Goal: Use online tool/utility: Use online tool/utility

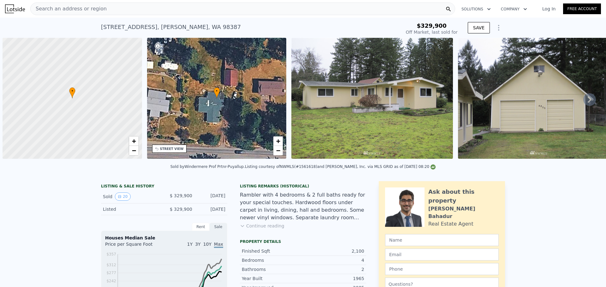
scroll to position [0, 3]
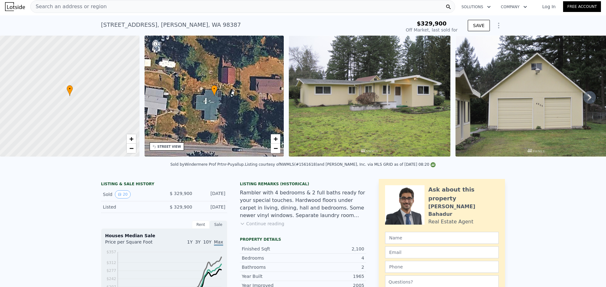
click at [99, 6] on div "Search an address or region" at bounding box center [242, 6] width 425 height 13
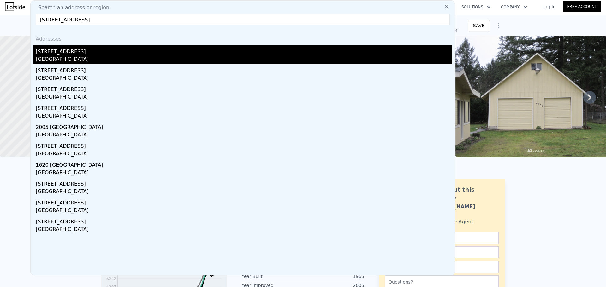
type input "[STREET_ADDRESS]"
click at [95, 51] on div "[STREET_ADDRESS]" at bounding box center [244, 50] width 417 height 10
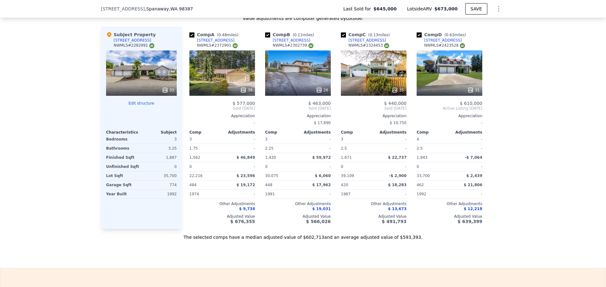
scroll to position [660, 0]
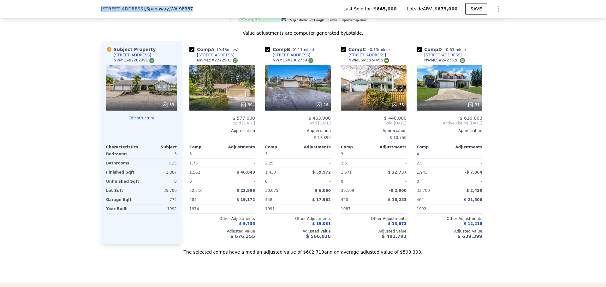
drag, startPoint x: 175, startPoint y: 10, endPoint x: 99, endPoint y: 11, distance: 75.4
click at [101, 11] on div "[STREET_ADDRESS]" at bounding box center [149, 9] width 97 height 6
copy div "[STREET_ADDRESS]"
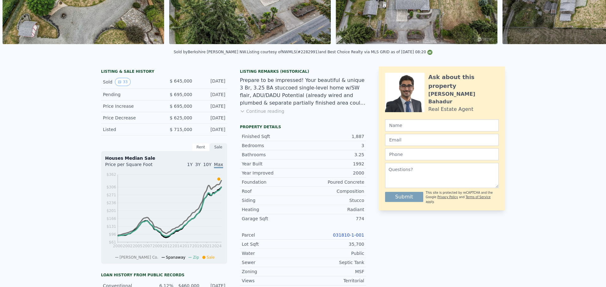
scroll to position [2, 0]
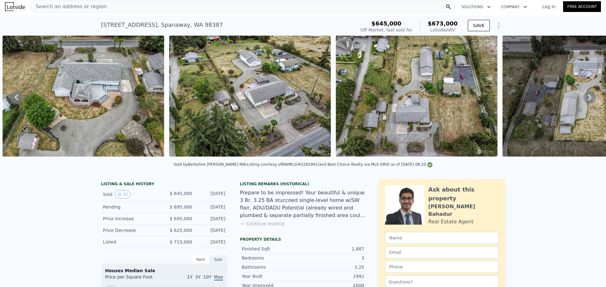
click at [82, 3] on span "Search an address or region" at bounding box center [69, 7] width 76 height 8
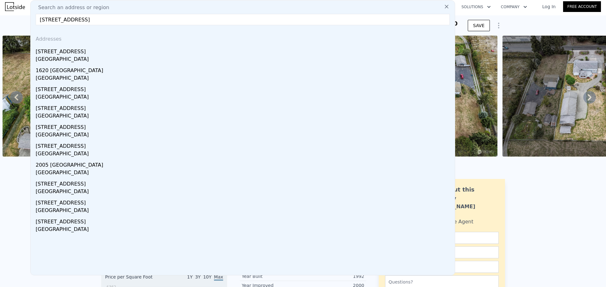
drag, startPoint x: 78, startPoint y: 20, endPoint x: 145, endPoint y: 19, distance: 66.9
click at [145, 19] on input "[STREET_ADDRESS]" at bounding box center [243, 19] width 414 height 11
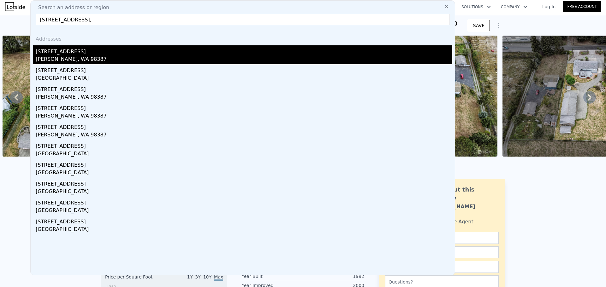
type input "[STREET_ADDRESS],"
click at [123, 52] on div "[STREET_ADDRESS]" at bounding box center [244, 50] width 417 height 10
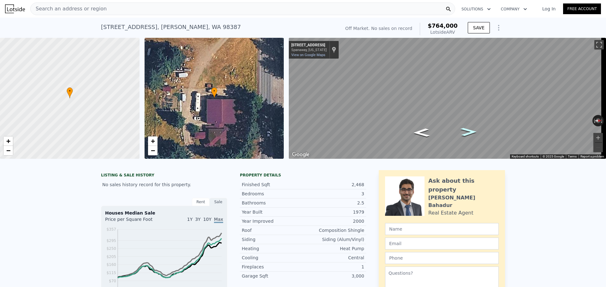
click at [468, 133] on icon "Go North, 46th Ave E" at bounding box center [468, 132] width 30 height 12
click at [469, 133] on icon "Go North, 46th Ave E" at bounding box center [468, 132] width 30 height 12
click at [424, 133] on icon "Go South, 46th Ave E" at bounding box center [421, 133] width 30 height 12
click at [421, 134] on icon "Go South, 46th Ave E" at bounding box center [421, 133] width 30 height 12
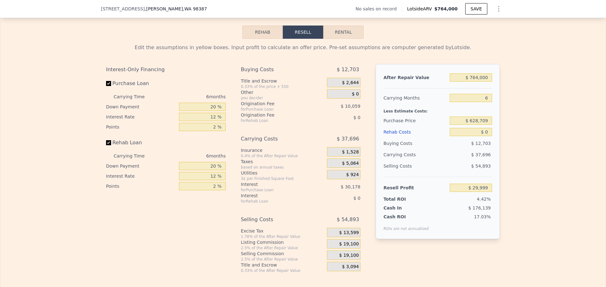
scroll to position [881, 0]
drag, startPoint x: 473, startPoint y: 86, endPoint x: 479, endPoint y: 87, distance: 6.7
click at [479, 81] on input "$ 764,000" at bounding box center [471, 77] width 42 height 8
type input "$ 750,000"
type input "$ 17,022"
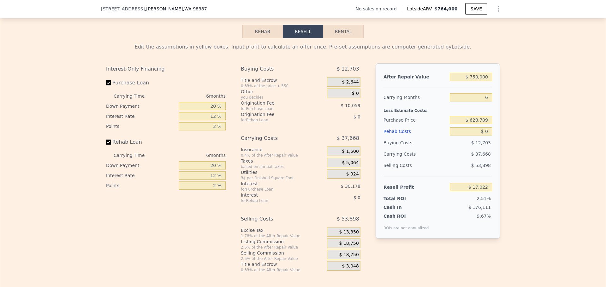
click at [506, 85] on div "Edit the assumptions in yellow boxes. Input profit to calculate an offer price.…" at bounding box center [302, 155] width 605 height 235
click at [483, 102] on input "6" at bounding box center [471, 97] width 42 height 8
drag, startPoint x: 511, startPoint y: 115, endPoint x: 510, endPoint y: 125, distance: 9.6
click at [510, 124] on div "Edit the assumptions in yellow boxes. Input profit to calculate an offer price.…" at bounding box center [302, 155] width 605 height 235
click at [510, 125] on div "Edit the assumptions in yellow boxes. Input profit to calculate an offer price.…" at bounding box center [302, 155] width 605 height 235
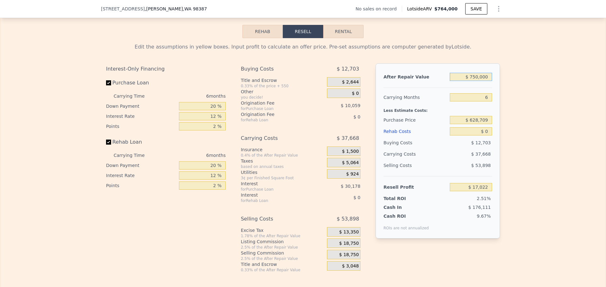
click at [474, 81] on input "$ 750,000" at bounding box center [471, 77] width 42 height 8
type input "$ 50,000"
type input "-$ 631,787"
type input "$ 850,000"
type input "$ 109,709"
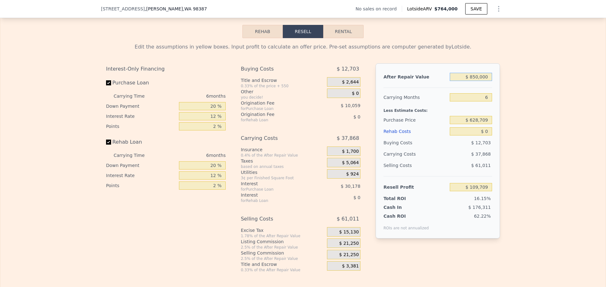
type input "$ 850,000"
drag, startPoint x: 551, startPoint y: 108, endPoint x: 548, endPoint y: 112, distance: 4.9
click at [548, 112] on div "Edit the assumptions in yellow boxes. Input profit to calculate an offer price.…" at bounding box center [302, 155] width 605 height 235
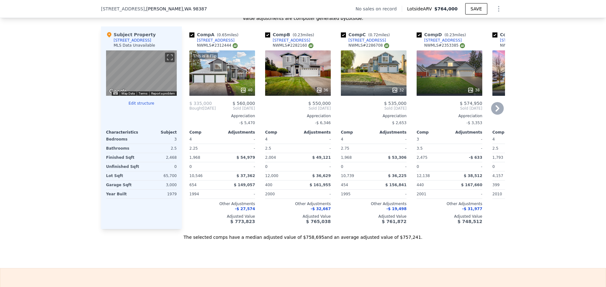
scroll to position [597, 0]
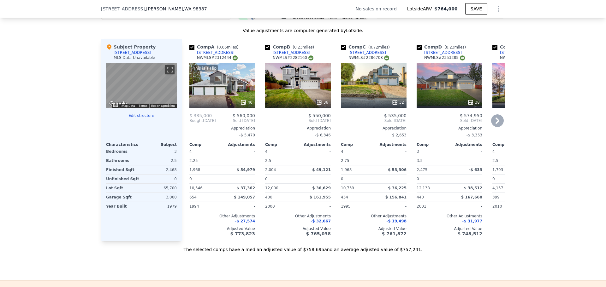
click at [496, 127] on icon at bounding box center [497, 121] width 13 height 13
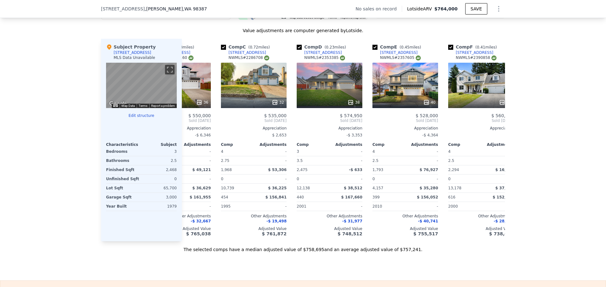
scroll to position [0, 151]
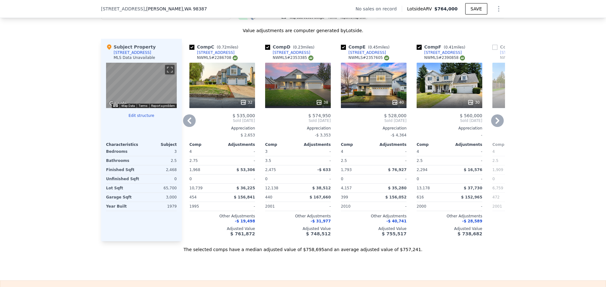
click at [497, 127] on icon at bounding box center [497, 121] width 13 height 13
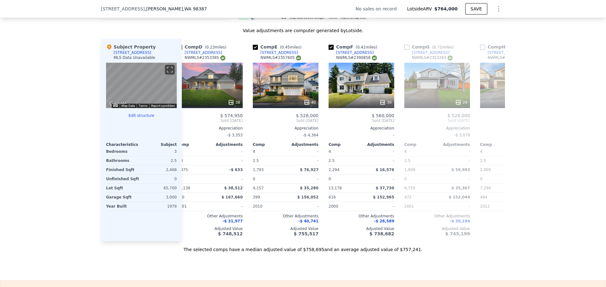
scroll to position [0, 303]
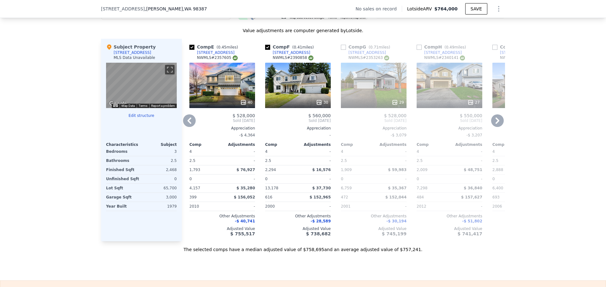
click at [188, 124] on icon at bounding box center [189, 121] width 4 height 6
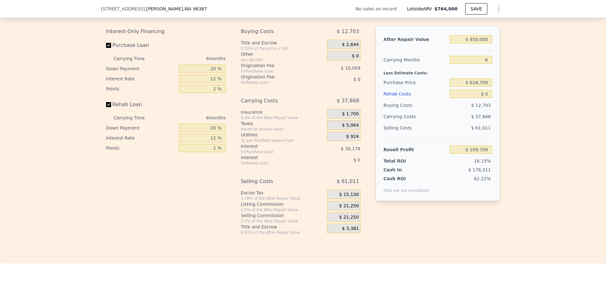
scroll to position [913, 0]
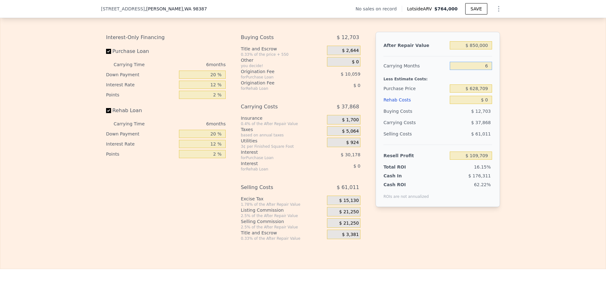
click at [483, 70] on input "6" at bounding box center [471, 66] width 42 height 8
type input "9"
type input "$ 90,775"
type input "9"
click at [478, 93] on input "$ 628,709" at bounding box center [471, 89] width 42 height 8
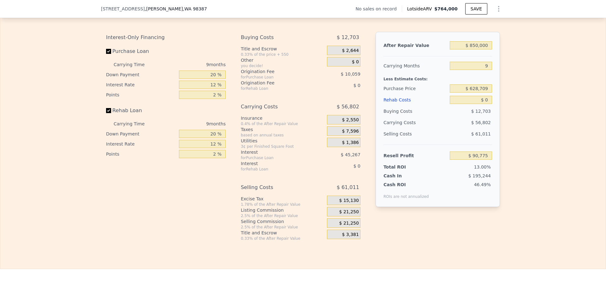
click at [522, 93] on div "Edit the assumptions in yellow boxes. Input profit to calculate an offer price.…" at bounding box center [302, 124] width 605 height 235
drag, startPoint x: 488, startPoint y: 109, endPoint x: 483, endPoint y: 110, distance: 4.8
click at [483, 104] on input "$ 0" at bounding box center [471, 100] width 42 height 8
type input "$ 20"
type input "$ 90,755"
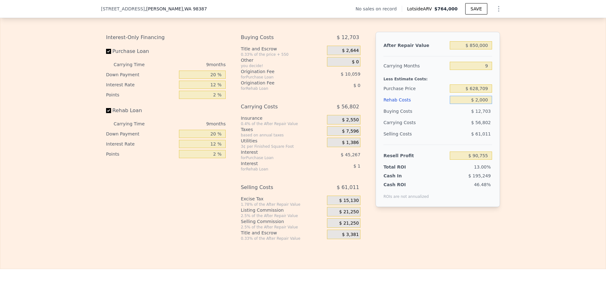
type input "$ 20,000"
type input "$ 69,015"
type input "$ 20,000"
click at [483, 93] on input "$ 628,709" at bounding box center [471, 89] width 42 height 8
click at [525, 93] on div "Edit the assumptions in yellow boxes. Input profit to calculate an offer price.…" at bounding box center [302, 124] width 605 height 235
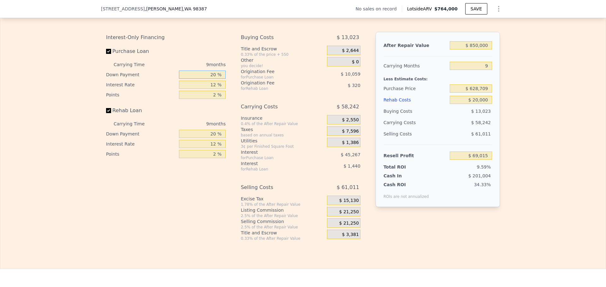
click at [211, 79] on input "20 %" at bounding box center [202, 75] width 47 height 8
type input "10 %"
type input "1 %"
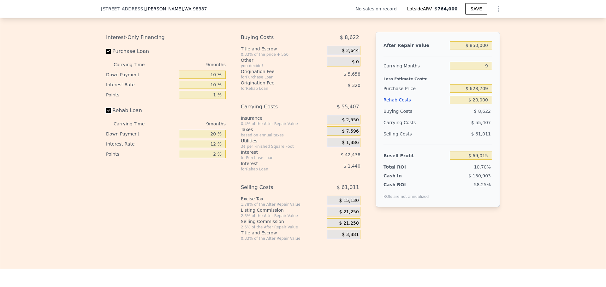
type input "$ 76,251"
type input "10 %"
type input "1 %"
type input "$ 76,481"
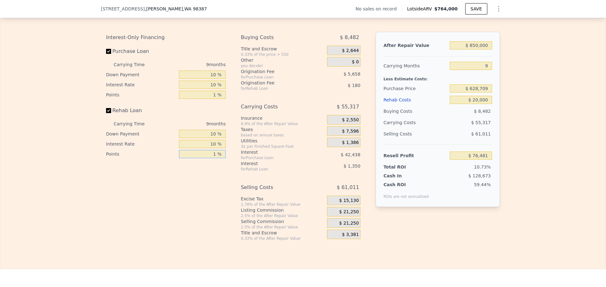
type input "1 %"
click at [345, 215] on span "$ 21,250" at bounding box center [349, 213] width 20 height 6
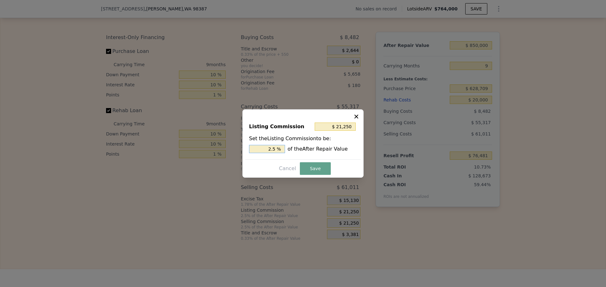
drag, startPoint x: 273, startPoint y: 149, endPoint x: 276, endPoint y: 149, distance: 3.8
click at [276, 149] on input "2.5 %" at bounding box center [267, 149] width 36 height 8
type input "$ 17,000"
type input "2 %"
drag, startPoint x: 317, startPoint y: 169, endPoint x: 314, endPoint y: 168, distance: 3.3
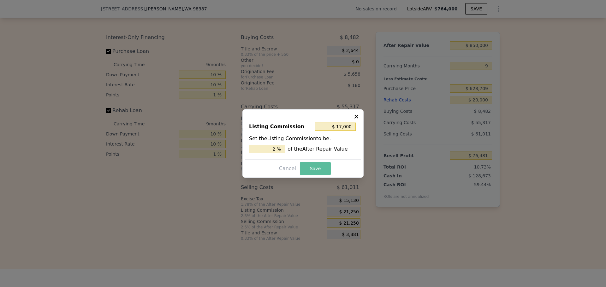
click at [317, 169] on button "Save" at bounding box center [315, 169] width 31 height 13
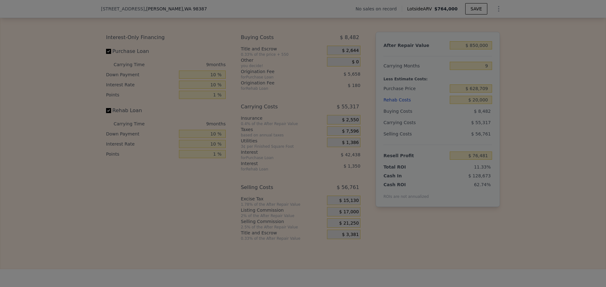
type input "$ 80,731"
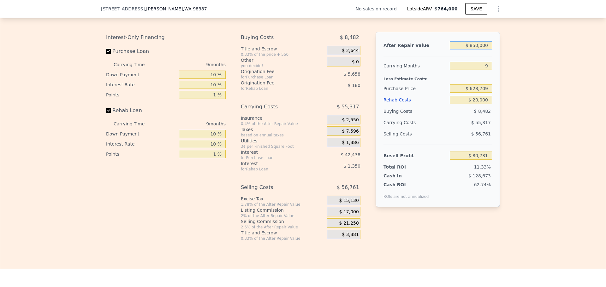
click at [472, 50] on input "$ 850,000" at bounding box center [471, 45] width 42 height 8
type input "$ 750,000"
type input "-$ 12,356"
click at [527, 68] on div "Edit the assumptions in yellow boxes. Input profit to calculate an offer price.…" at bounding box center [302, 124] width 605 height 235
click at [473, 50] on input "$ 750,000" at bounding box center [471, 45] width 42 height 8
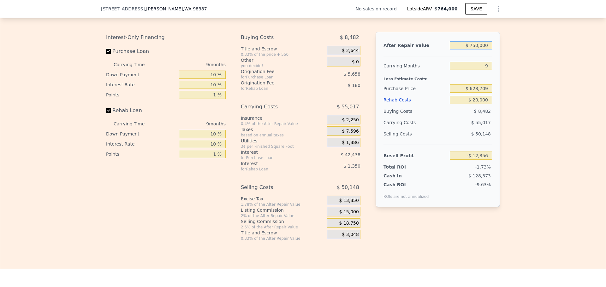
type input "$ 850,000"
type input "$ 80,731"
click at [520, 79] on div "Edit the assumptions in yellow boxes. Input profit to calculate an offer price.…" at bounding box center [302, 124] width 605 height 235
drag, startPoint x: 470, startPoint y: 54, endPoint x: 474, endPoint y: 54, distance: 4.1
click at [474, 50] on input "$ 850,000" at bounding box center [471, 45] width 42 height 8
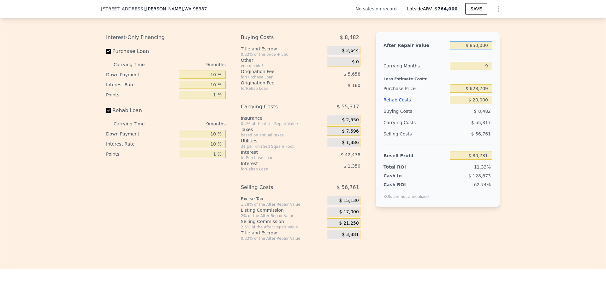
type input "$ 70,000"
type input "-$ 645,347"
type input "$ 790,000"
type input "$ 24,879"
type input "$ 790,000"
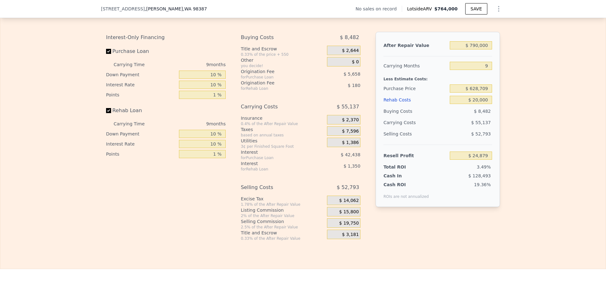
click at [515, 83] on div "Edit the assumptions in yellow boxes. Input profit to calculate an offer price.…" at bounding box center [302, 124] width 605 height 235
click at [481, 70] on input "9" at bounding box center [471, 66] width 42 height 8
type input "3"
type input "$ 61,637"
click at [518, 80] on div "Edit the assumptions in yellow boxes. Input profit to calculate an offer price.…" at bounding box center [302, 124] width 605 height 235
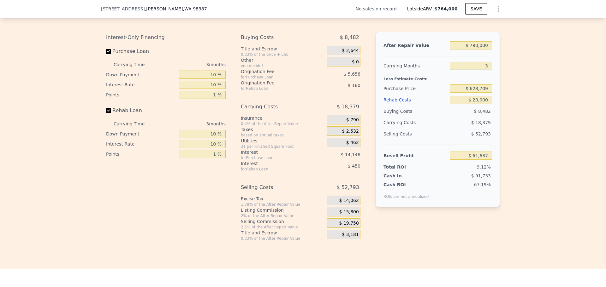
drag, startPoint x: 486, startPoint y: 75, endPoint x: 482, endPoint y: 75, distance: 3.5
click at [482, 70] on input "3" at bounding box center [471, 66] width 42 height 8
type input "6"
type input "$ 43,258"
type input "6"
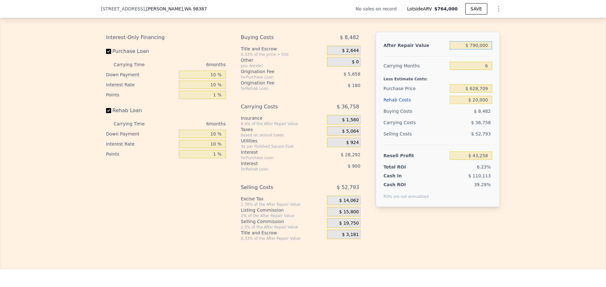
click at [475, 50] on input "$ 790,000" at bounding box center [471, 45] width 42 height 8
type input "$ 760,000"
type input "$ 15,302"
type input "$ 760,000"
click at [501, 63] on div "Edit the assumptions in yellow boxes. Input profit to calculate an offer price.…" at bounding box center [303, 124] width 404 height 235
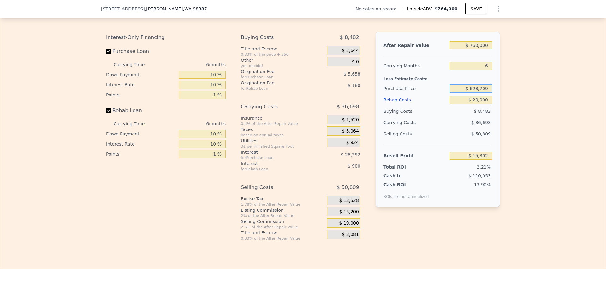
drag, startPoint x: 480, startPoint y: 97, endPoint x: 484, endPoint y: 94, distance: 4.8
click at [484, 93] on input "$ 628,709" at bounding box center [471, 89] width 42 height 8
click at [487, 93] on input "$ 628,709" at bounding box center [471, 89] width 42 height 8
drag, startPoint x: 487, startPoint y: 97, endPoint x: 449, endPoint y: 97, distance: 37.9
click at [450, 93] on input "$ 628,709" at bounding box center [471, 89] width 42 height 8
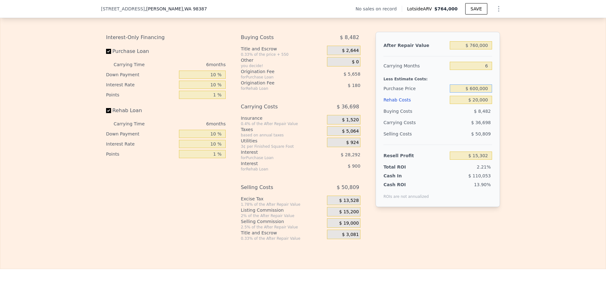
type input "$ 600,000"
click at [506, 98] on div "Edit the assumptions in yellow boxes. Input profit to calculate an offer price.…" at bounding box center [302, 124] width 605 height 235
type input "$ 45,655"
click at [482, 70] on input "6" at bounding box center [471, 66] width 42 height 8
type input "9"
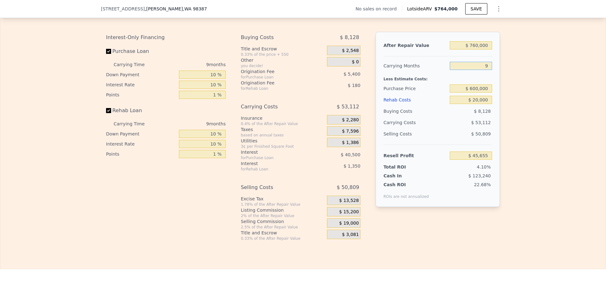
type input "$ 27,951"
type input "9"
click at [532, 85] on div "Edit the assumptions in yellow boxes. Input profit to calculate an offer price.…" at bounding box center [302, 124] width 605 height 235
drag, startPoint x: 471, startPoint y: 54, endPoint x: 476, endPoint y: 55, distance: 5.4
click at [476, 50] on input "$ 760,000" at bounding box center [471, 45] width 42 height 8
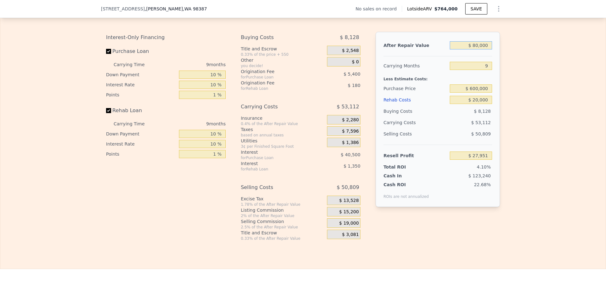
type input "$ 850,000"
type input "$ 111,729"
type input "$ 850,000"
click at [516, 86] on div "Edit the assumptions in yellow boxes. Input profit to calculate an offer price.…" at bounding box center [302, 124] width 605 height 235
click at [473, 93] on input "$ 600,000" at bounding box center [471, 89] width 42 height 8
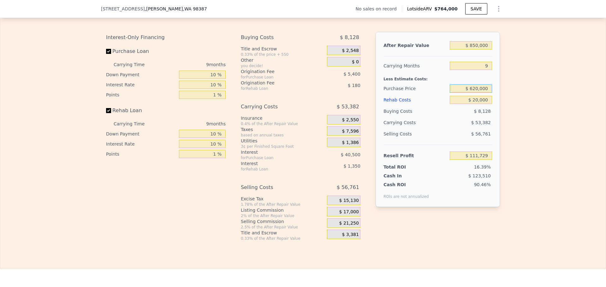
type input "$ 620,000"
click at [529, 107] on div "Edit the assumptions in yellow boxes. Input profit to calculate an offer price.…" at bounding box center [302, 124] width 605 height 235
type input "$ 90,132"
click at [472, 50] on input "$ 850,000" at bounding box center [471, 45] width 42 height 8
type input "$ 750,000"
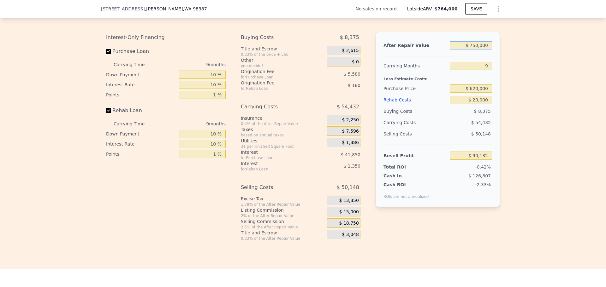
type input "-$ 2,955"
click at [514, 88] on div "Edit the assumptions in yellow boxes. Input profit to calculate an offer price.…" at bounding box center [302, 124] width 605 height 235
click at [475, 50] on input "$ 750,000" at bounding box center [471, 45] width 42 height 8
type input "$ 770,000"
type input "$ 15,663"
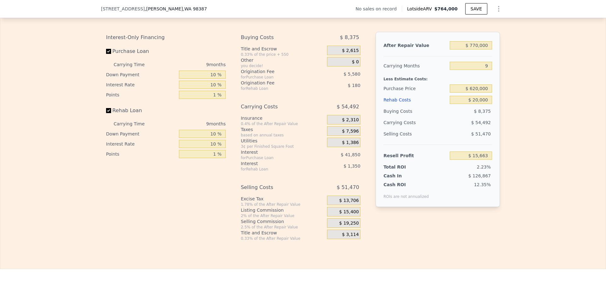
click at [518, 79] on div "Edit the assumptions in yellow boxes. Input profit to calculate an offer price.…" at bounding box center [302, 124] width 605 height 235
drag, startPoint x: 470, startPoint y: 55, endPoint x: 474, endPoint y: 54, distance: 4.1
click at [474, 50] on input "$ 770,000" at bounding box center [471, 45] width 42 height 8
type input "$ 850,000"
type input "$ 90,132"
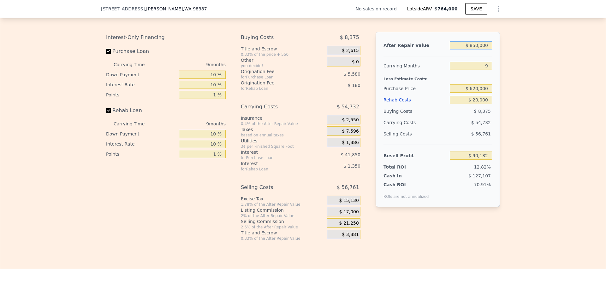
type input "$ 850,000"
click at [511, 93] on div "Edit the assumptions in yellow boxes. Input profit to calculate an offer price.…" at bounding box center [302, 124] width 605 height 235
